Goal: Transaction & Acquisition: Book appointment/travel/reservation

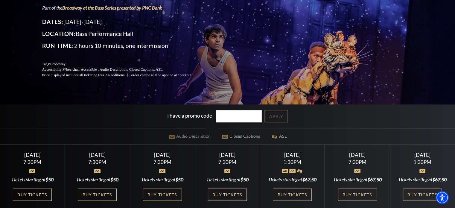
scroll to position [120, 0]
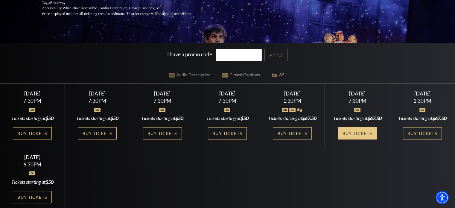
click at [357, 139] on link "Buy Tickets" at bounding box center [357, 133] width 39 height 12
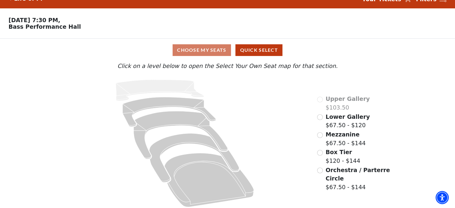
scroll to position [16, 0]
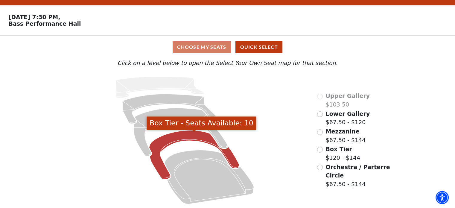
click at [165, 139] on icon "Box Tier - Seats Available: 10" at bounding box center [194, 154] width 90 height 49
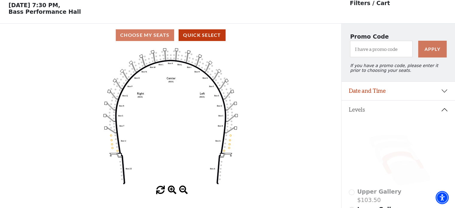
scroll to position [28, 0]
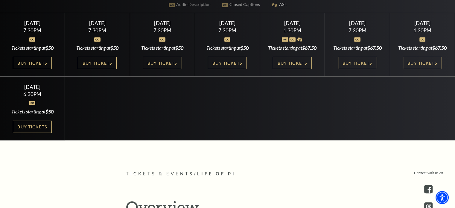
scroll to position [209, 0]
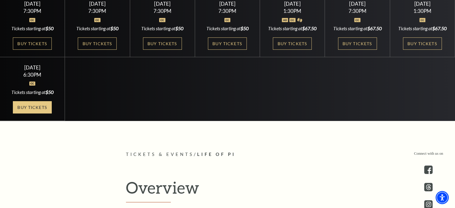
click at [43, 113] on link "Buy Tickets" at bounding box center [32, 107] width 39 height 12
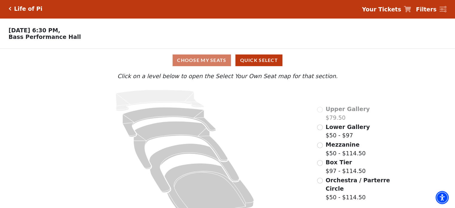
scroll to position [16, 0]
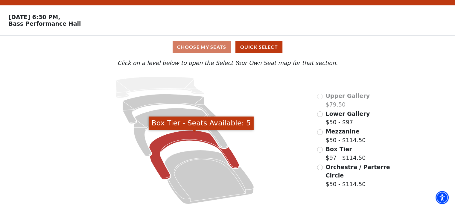
click at [170, 139] on icon "Box Tier - Seats Available: 5" at bounding box center [194, 154] width 90 height 49
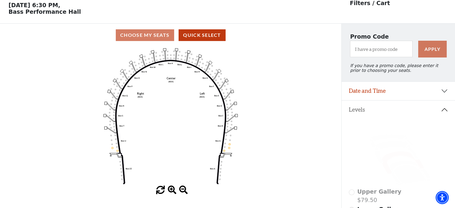
scroll to position [28, 0]
